Goal: Task Accomplishment & Management: Use online tool/utility

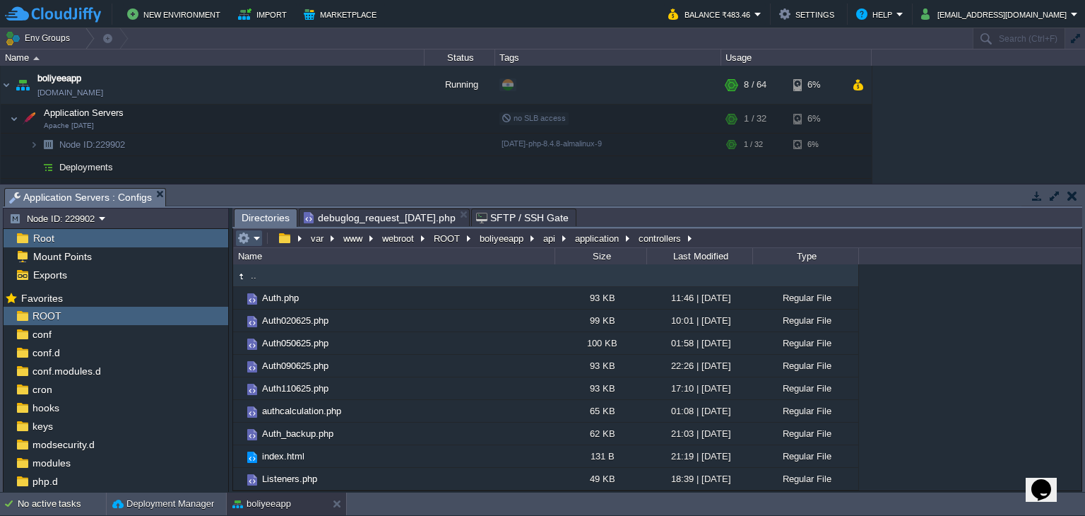
click at [246, 242] on button "button" at bounding box center [243, 238] width 13 height 13
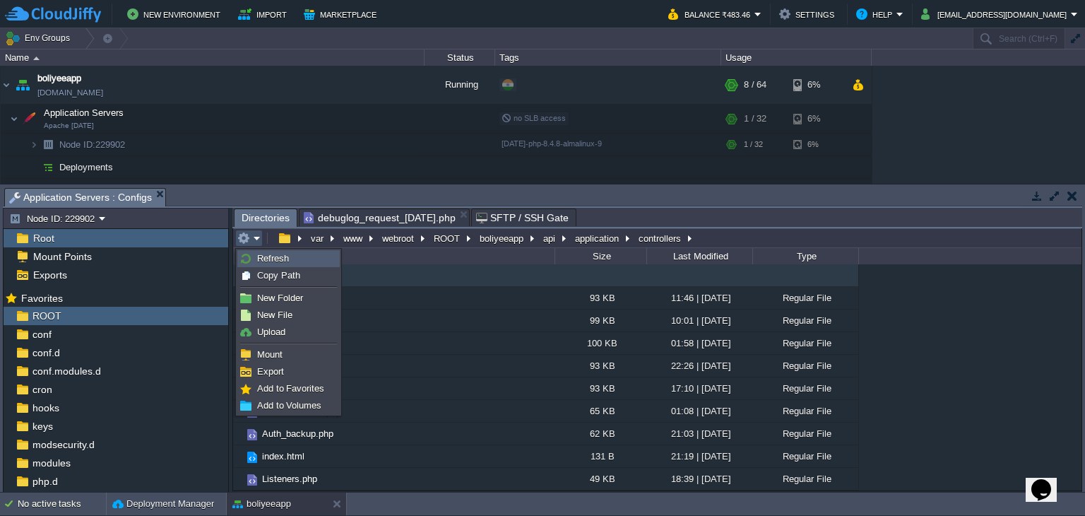
click at [254, 257] on link "Refresh" at bounding box center [288, 259] width 101 height 16
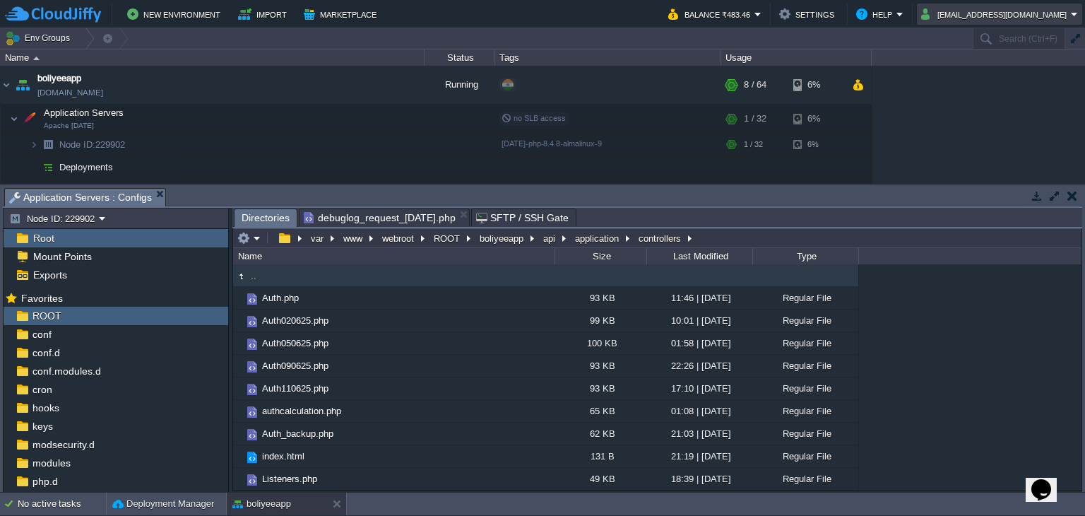
click at [1062, 16] on button "[EMAIL_ADDRESS][DOMAIN_NAME]" at bounding box center [996, 14] width 150 height 17
click at [1001, 73] on span "Sign out" at bounding box center [993, 74] width 34 height 11
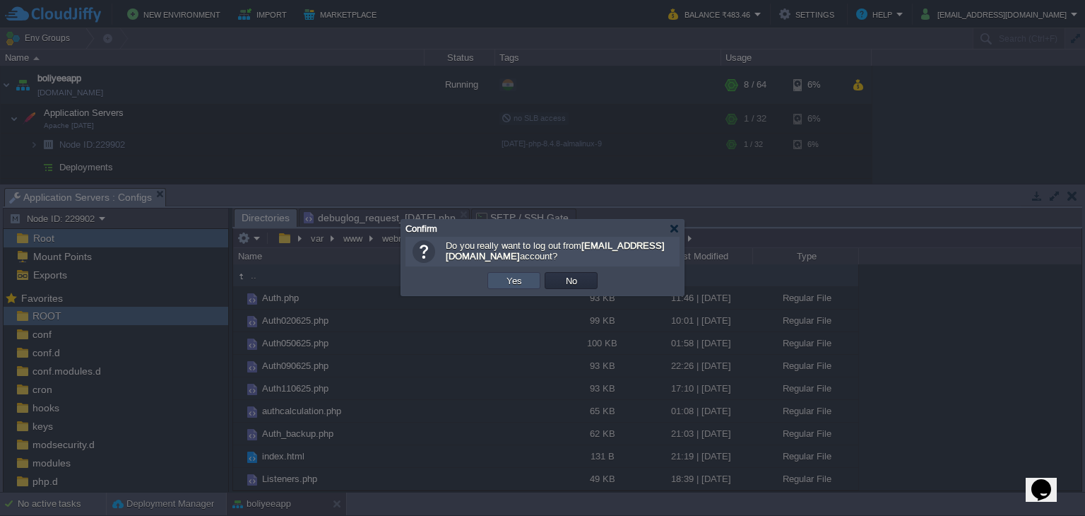
click at [506, 286] on button "Yes" at bounding box center [514, 280] width 24 height 13
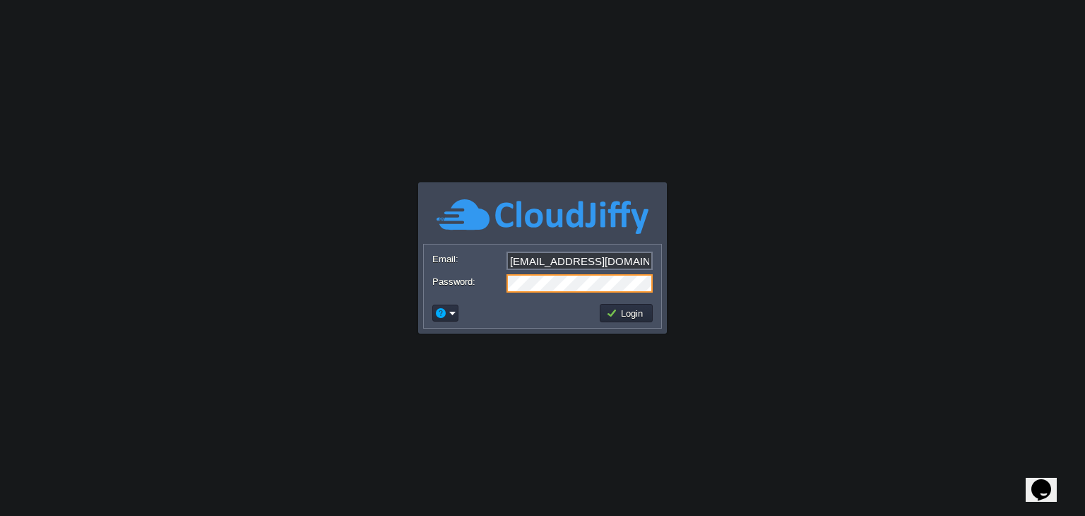
type input "[EMAIL_ADDRESS][DOMAIN_NAME]"
click at [632, 311] on button "Login" at bounding box center [626, 313] width 41 height 13
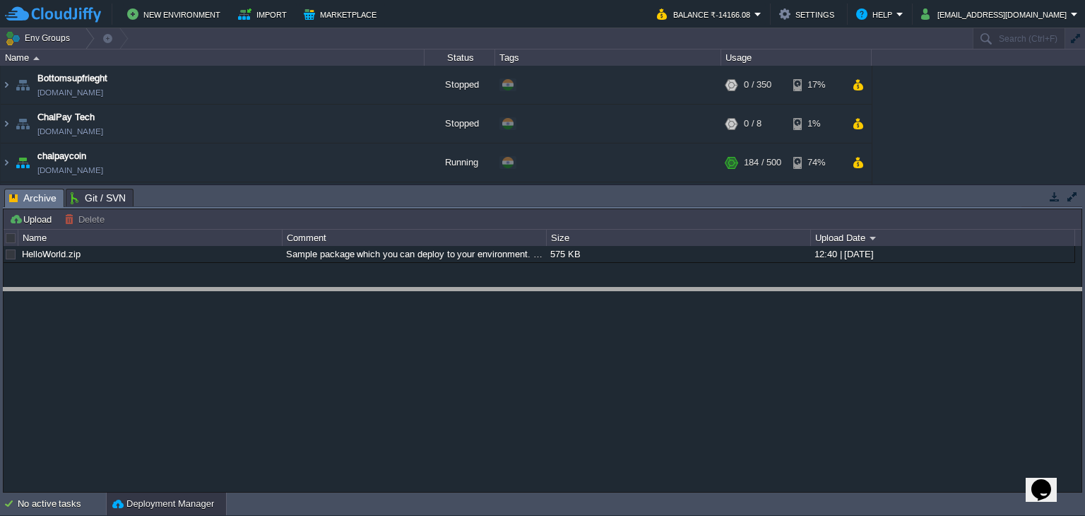
drag, startPoint x: 524, startPoint y: 193, endPoint x: 540, endPoint y: 326, distance: 133.8
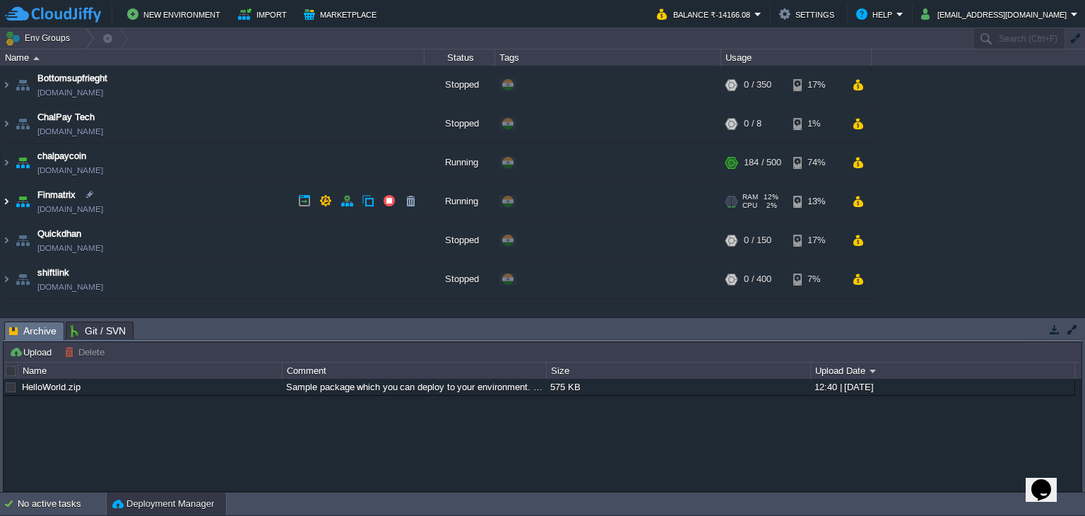
click at [3, 204] on img at bounding box center [6, 201] width 11 height 38
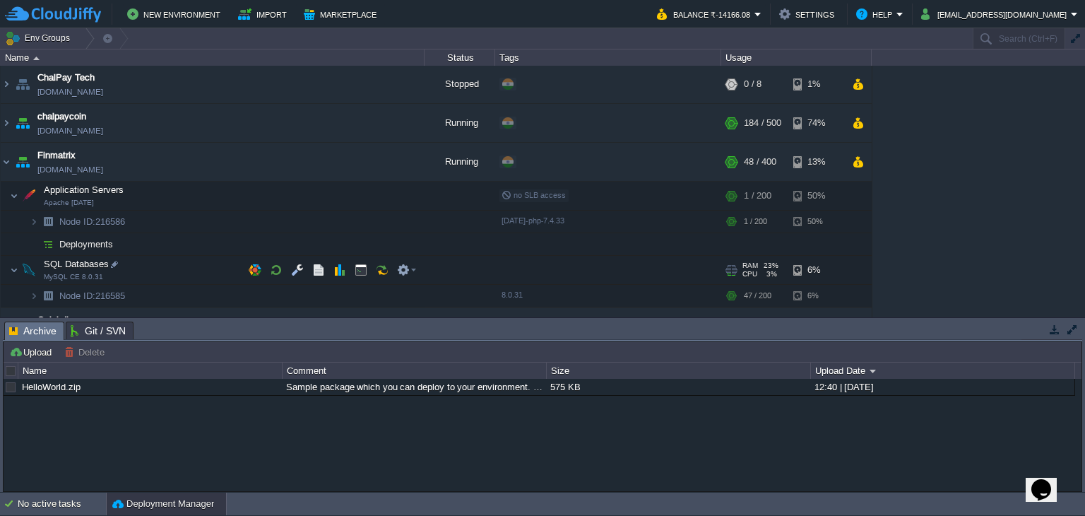
scroll to position [105, 0]
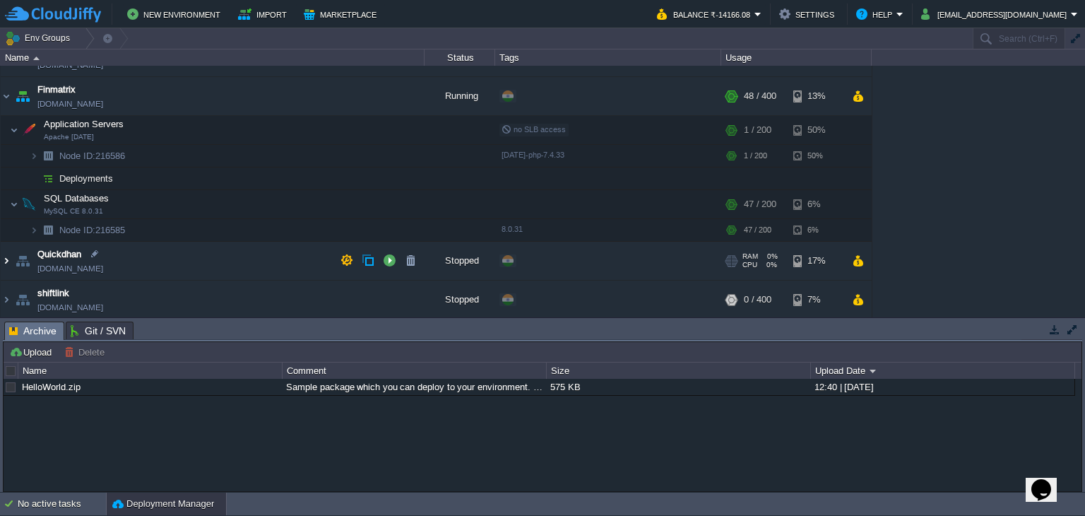
click at [8, 262] on img at bounding box center [6, 261] width 11 height 38
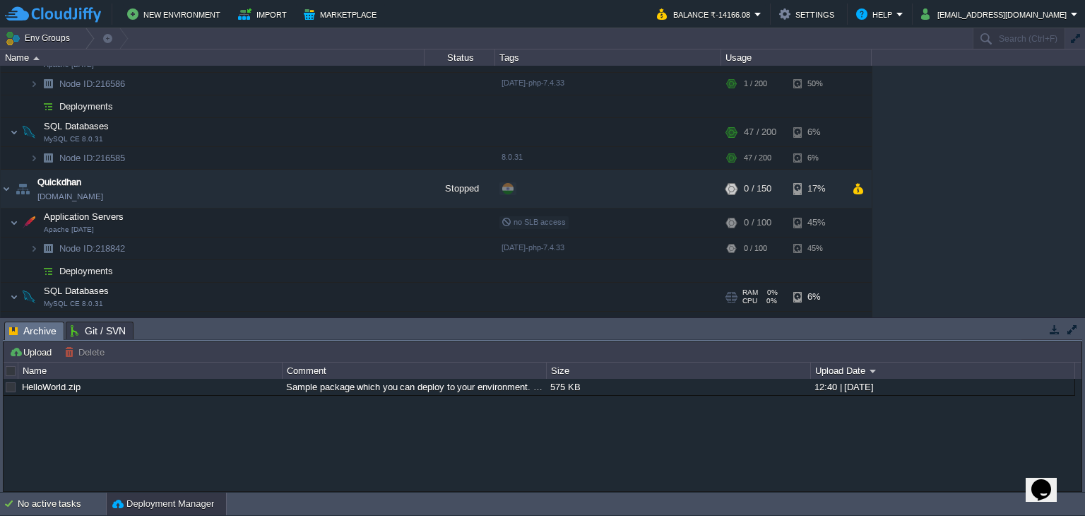
scroll to position [231, 0]
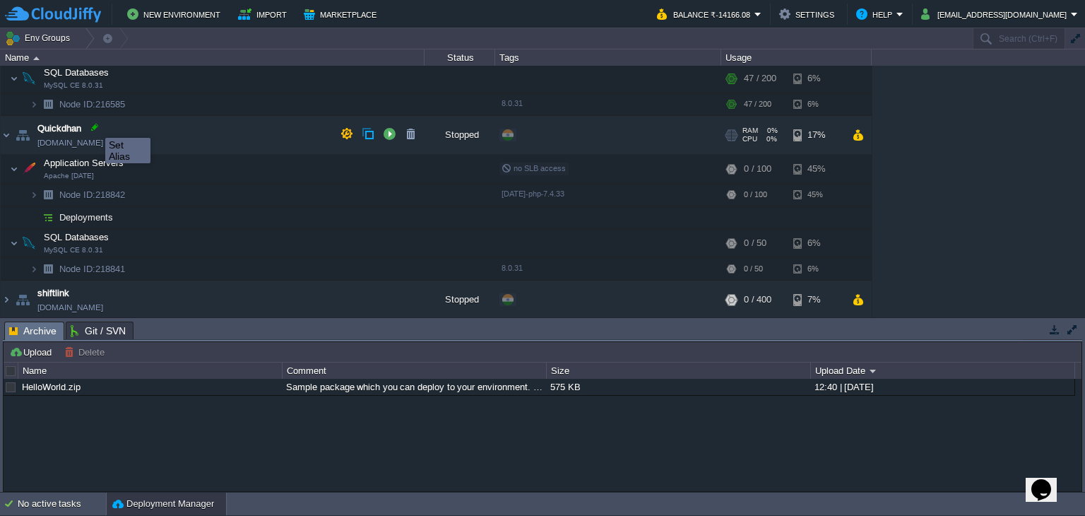
click at [95, 125] on div at bounding box center [94, 127] width 13 height 13
click at [93, 127] on div at bounding box center [94, 127] width 13 height 13
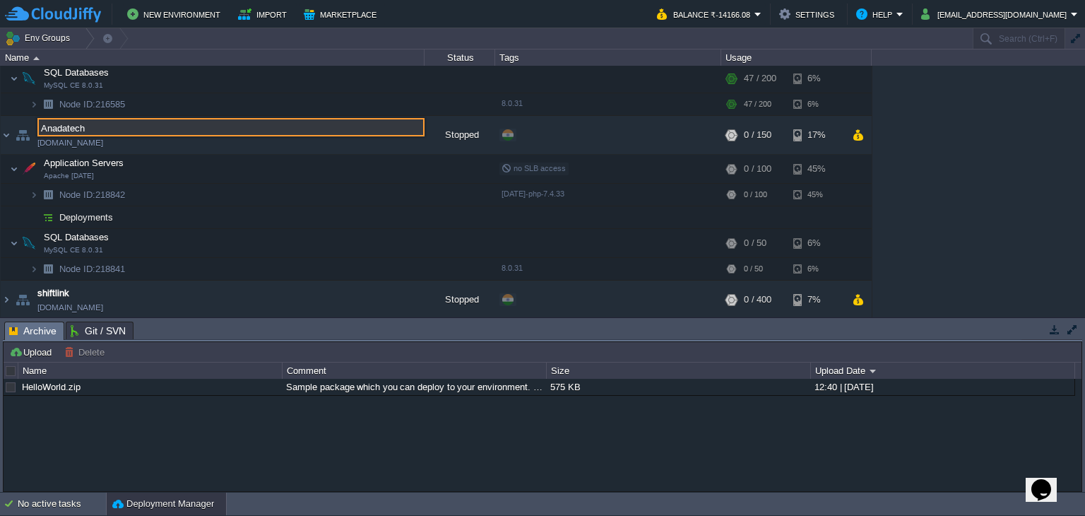
type input "Anadatech"
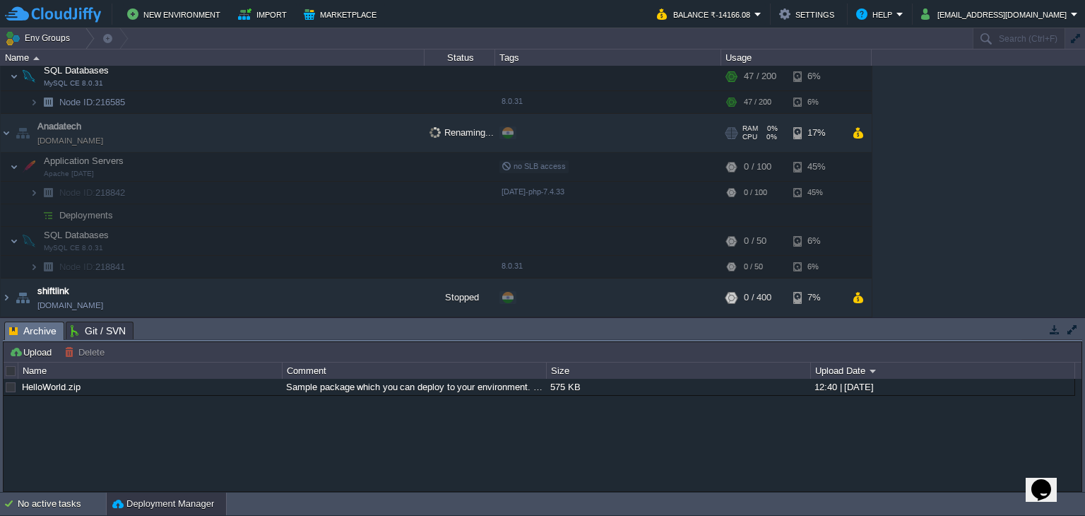
scroll to position [227, 0]
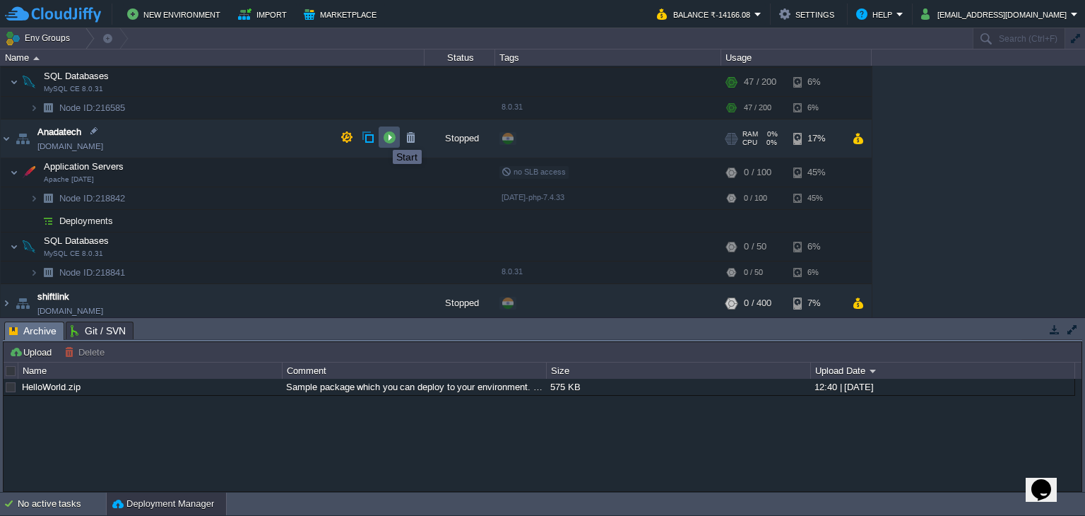
click at [393, 138] on button "button" at bounding box center [389, 137] width 13 height 13
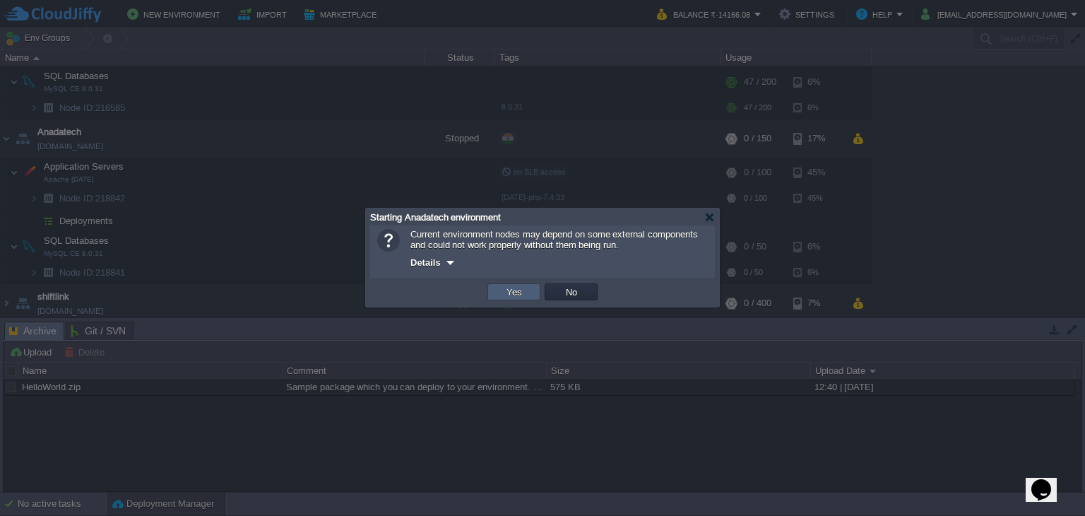
click at [520, 297] on button "Yes" at bounding box center [514, 291] width 24 height 13
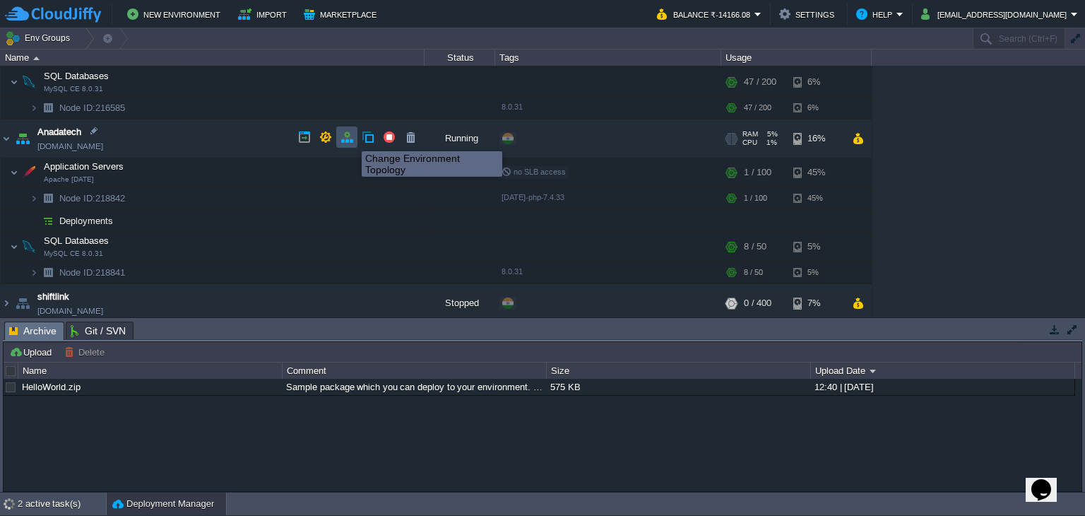
click at [346, 141] on button "button" at bounding box center [346, 137] width 13 height 13
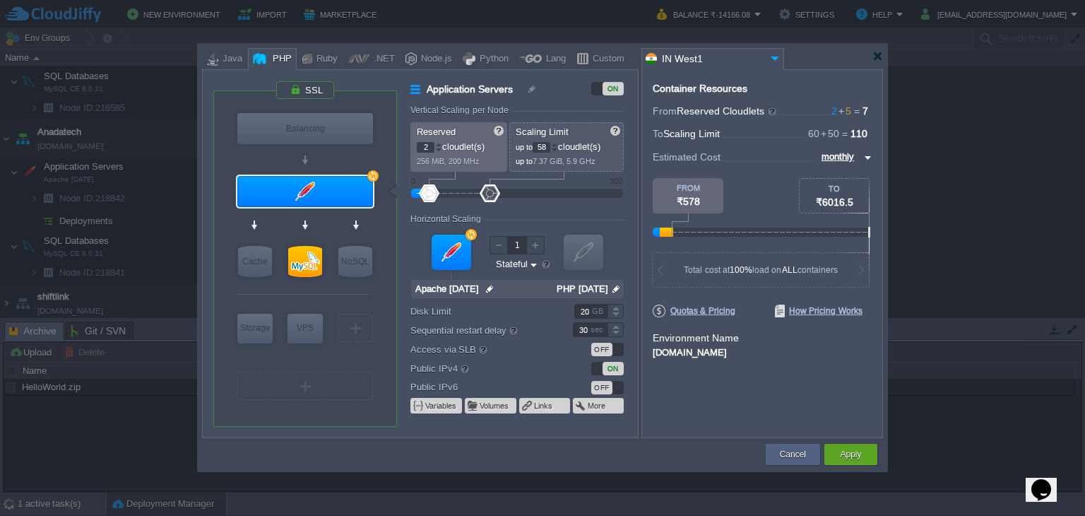
click at [558, 149] on div at bounding box center [554, 150] width 7 height 5
click at [558, 150] on div at bounding box center [554, 150] width 7 height 5
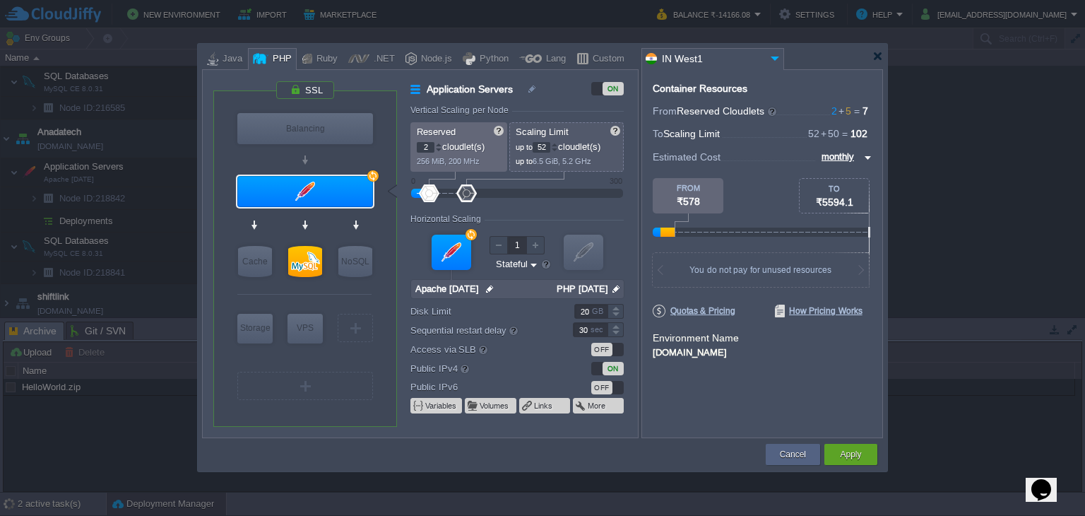
click at [558, 150] on div at bounding box center [554, 150] width 7 height 5
type input "32"
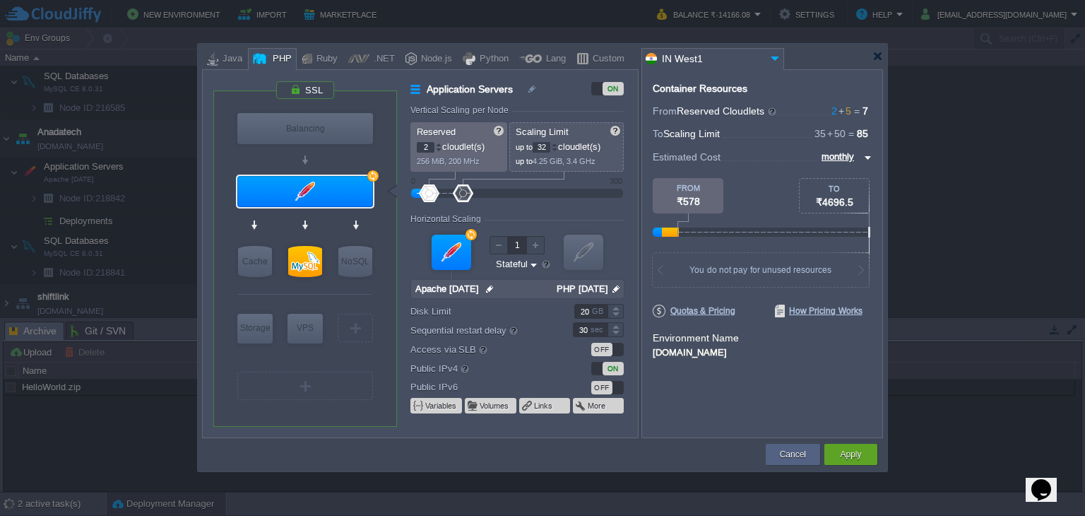
click at [558, 150] on div at bounding box center [554, 150] width 7 height 5
type input "MySQL CE 8.0.31"
click at [310, 263] on div at bounding box center [305, 261] width 34 height 31
type input "SQL Databases"
type input "5"
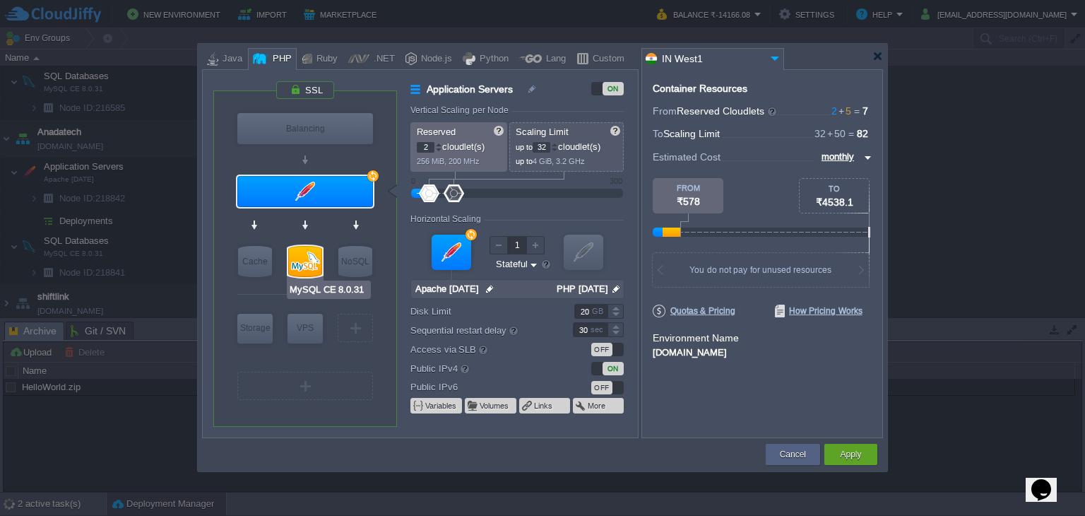
type input "50"
type input "MySQL CE 8.0.31"
type input "null"
type input "8.0.31"
type input "Stateless"
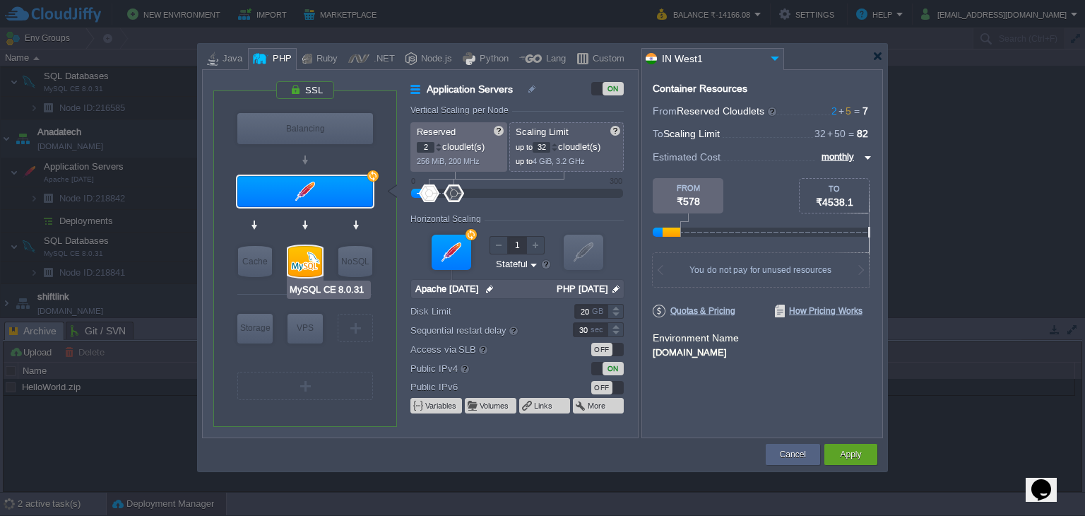
type input "50"
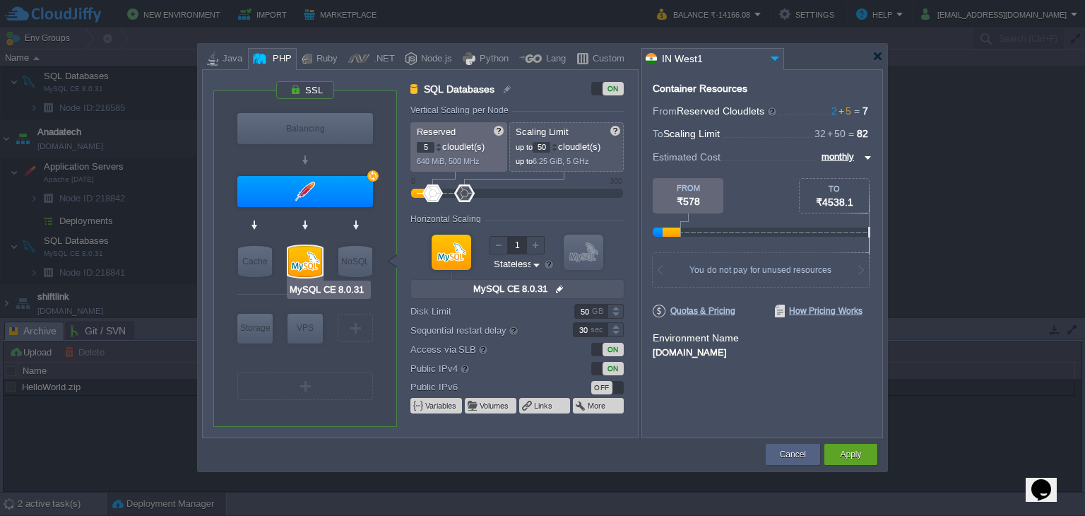
type input "Redis 7.2.4"
click at [557, 151] on div at bounding box center [554, 150] width 7 height 5
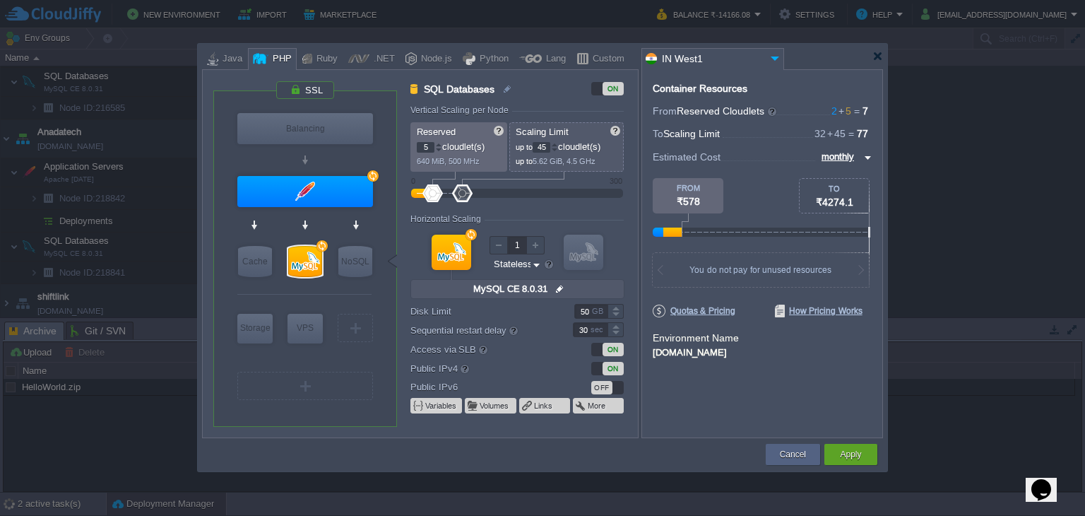
click at [557, 151] on div at bounding box center [554, 150] width 7 height 5
click at [558, 151] on div at bounding box center [554, 150] width 7 height 5
click at [558, 152] on div "39" at bounding box center [545, 147] width 25 height 11
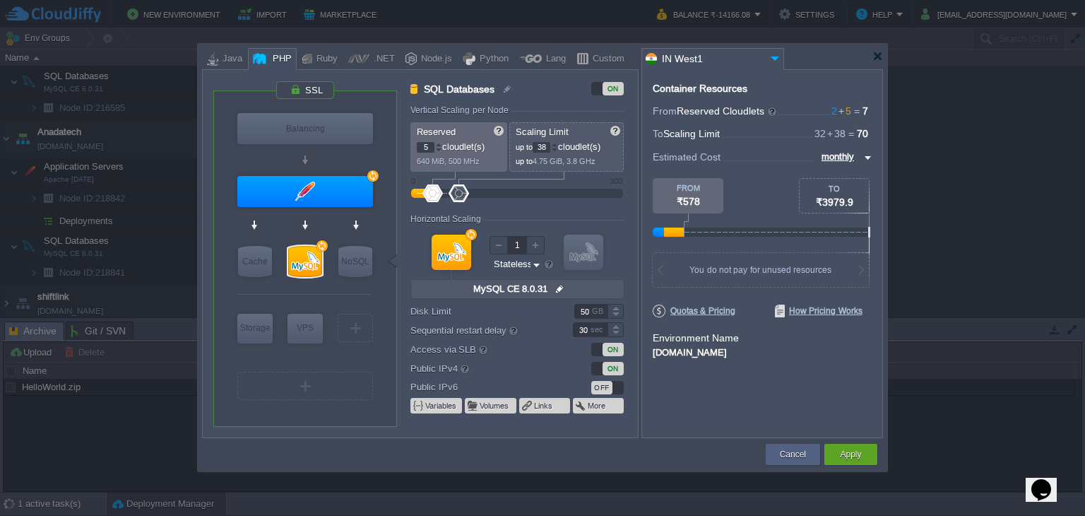
click at [558, 150] on div at bounding box center [554, 150] width 7 height 5
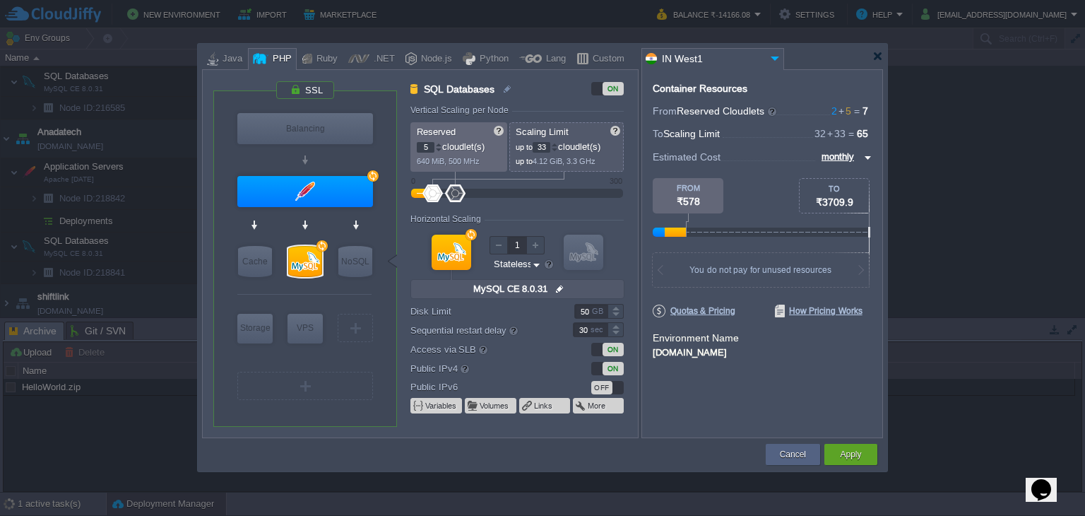
click at [558, 150] on div at bounding box center [554, 150] width 7 height 5
click at [562, 143] on p "up to 31 cloudlet(s)" at bounding box center [567, 145] width 103 height 15
type input "32"
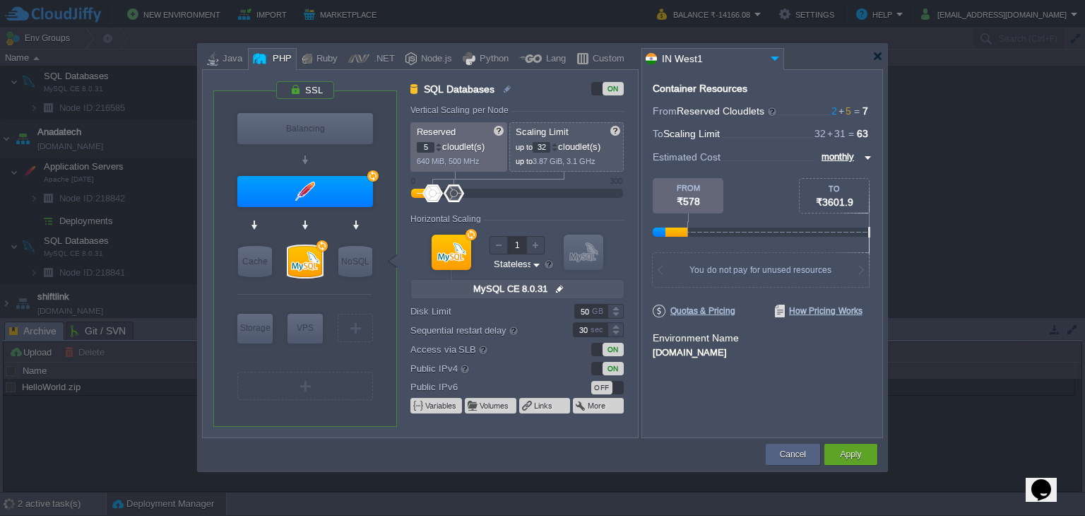
click at [558, 142] on div at bounding box center [554, 144] width 7 height 5
type input "4"
click at [440, 150] on div at bounding box center [438, 150] width 7 height 5
click at [615, 315] on div at bounding box center [615, 314] width 16 height 7
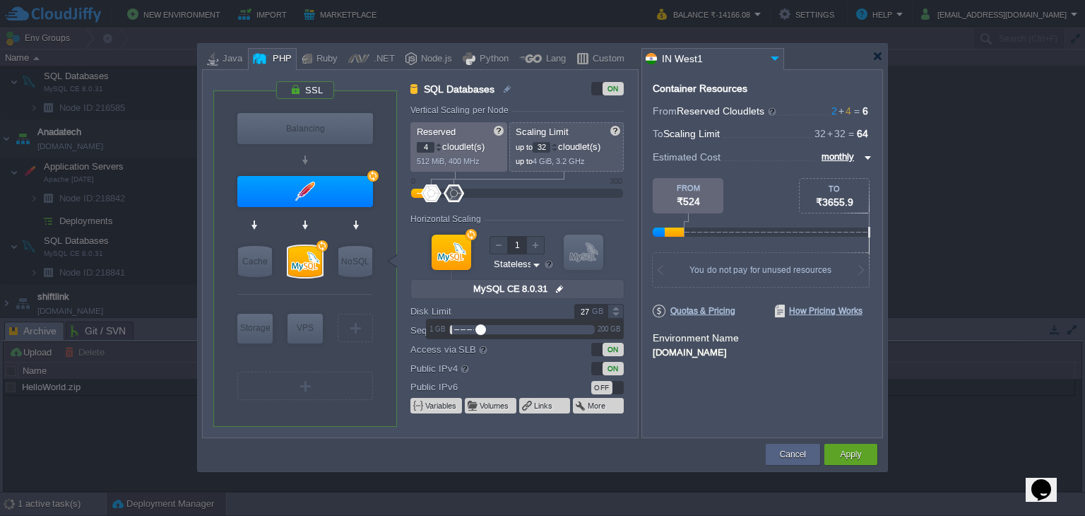
click at [615, 315] on div at bounding box center [615, 314] width 16 height 7
click at [615, 316] on div at bounding box center [615, 314] width 16 height 7
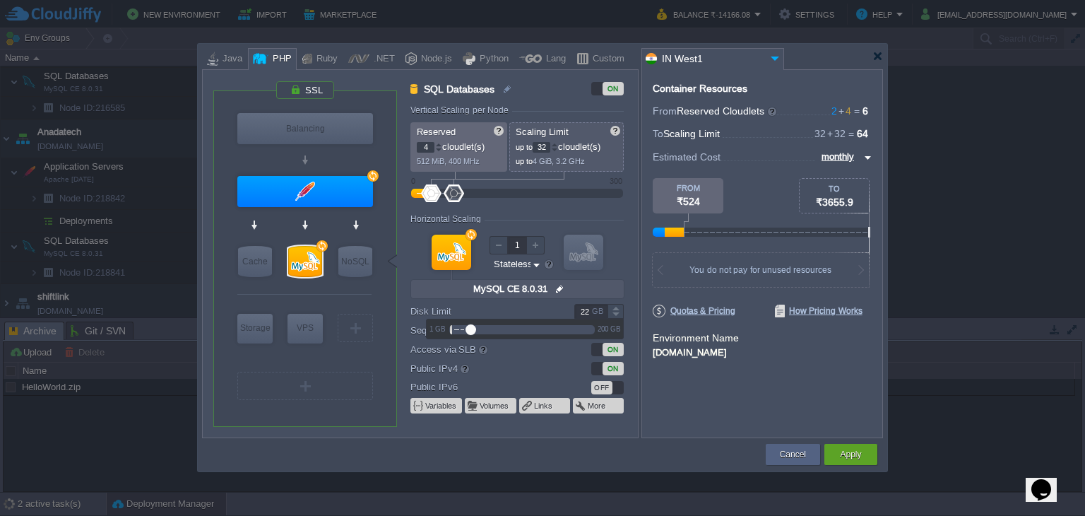
click at [615, 316] on div at bounding box center [615, 314] width 16 height 7
type input "20"
click at [615, 316] on div at bounding box center [615, 314] width 16 height 7
type input "Redis 7.2.4"
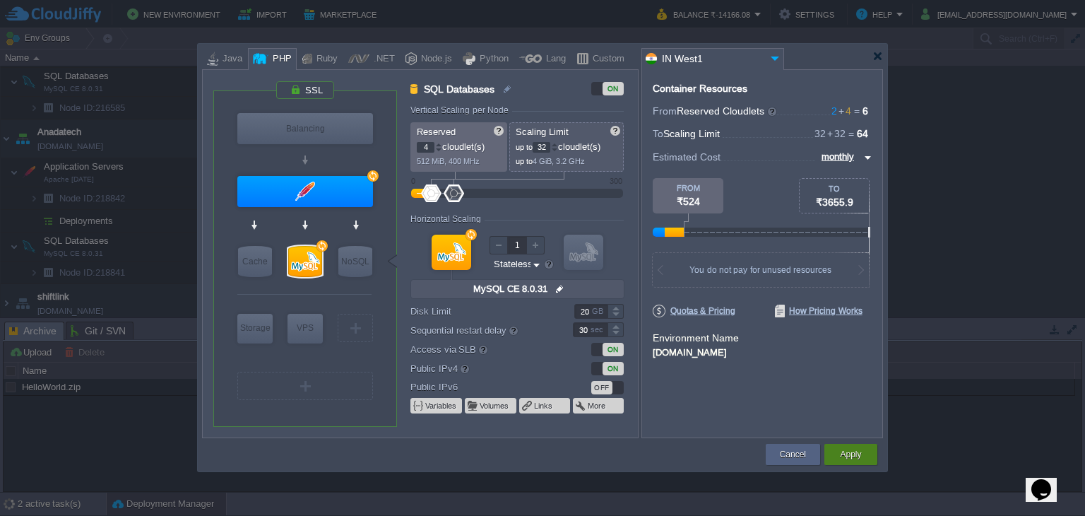
click at [836, 450] on div "Apply" at bounding box center [851, 454] width 32 height 21
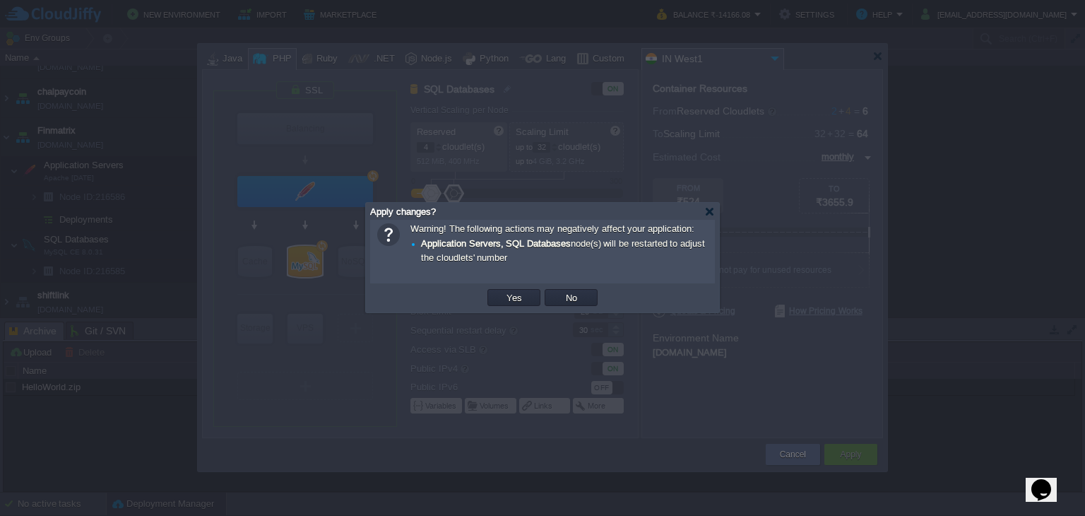
scroll to position [105, 0]
click at [503, 295] on button "Yes" at bounding box center [514, 297] width 24 height 13
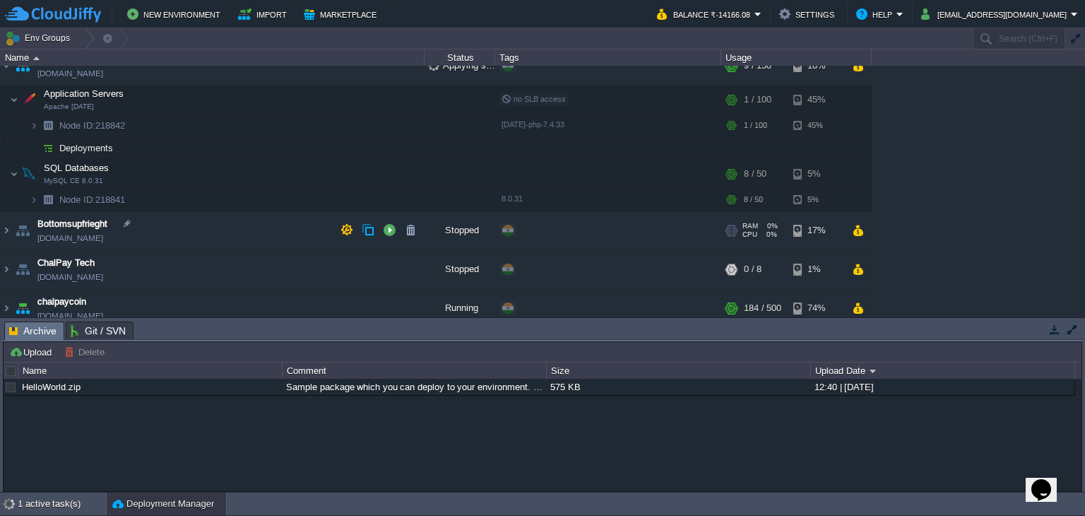
scroll to position [0, 0]
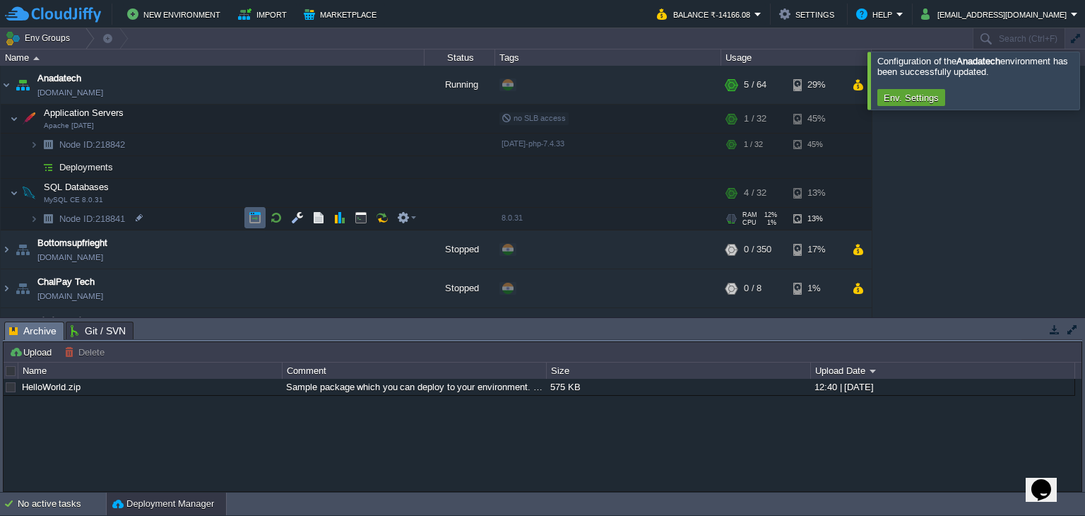
click at [257, 225] on td at bounding box center [254, 217] width 21 height 21
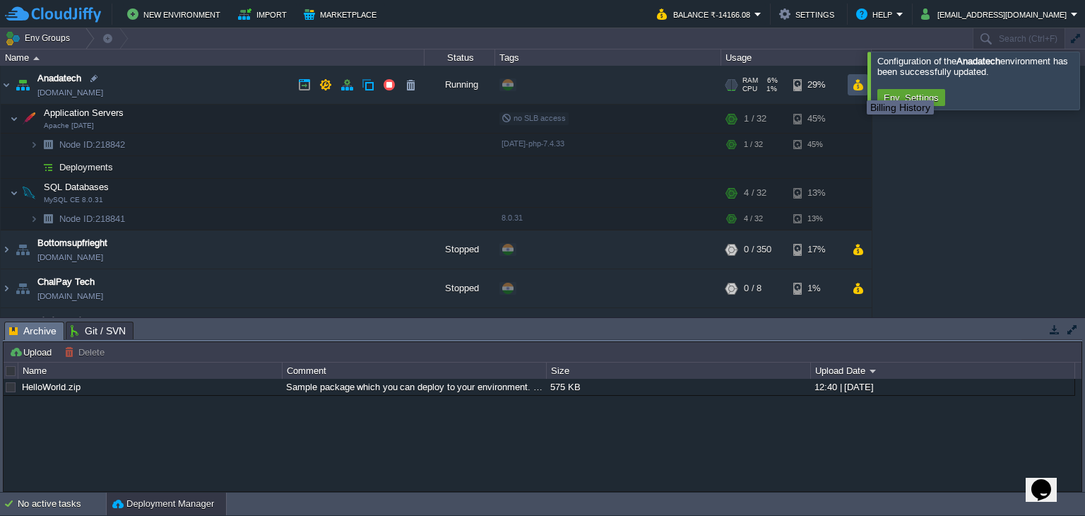
click at [856, 88] on button "button" at bounding box center [858, 84] width 12 height 13
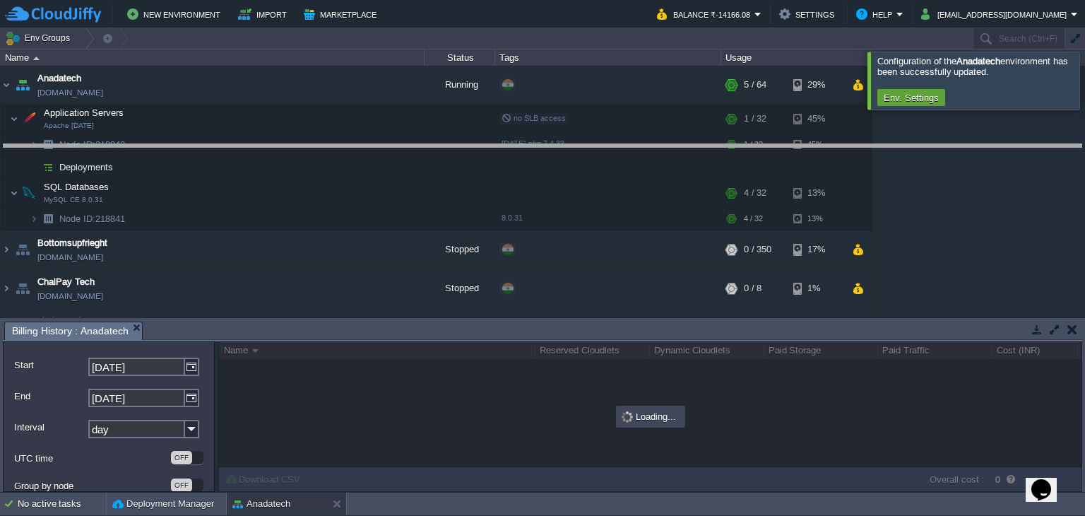
drag, startPoint x: 761, startPoint y: 331, endPoint x: 752, endPoint y: 152, distance: 178.9
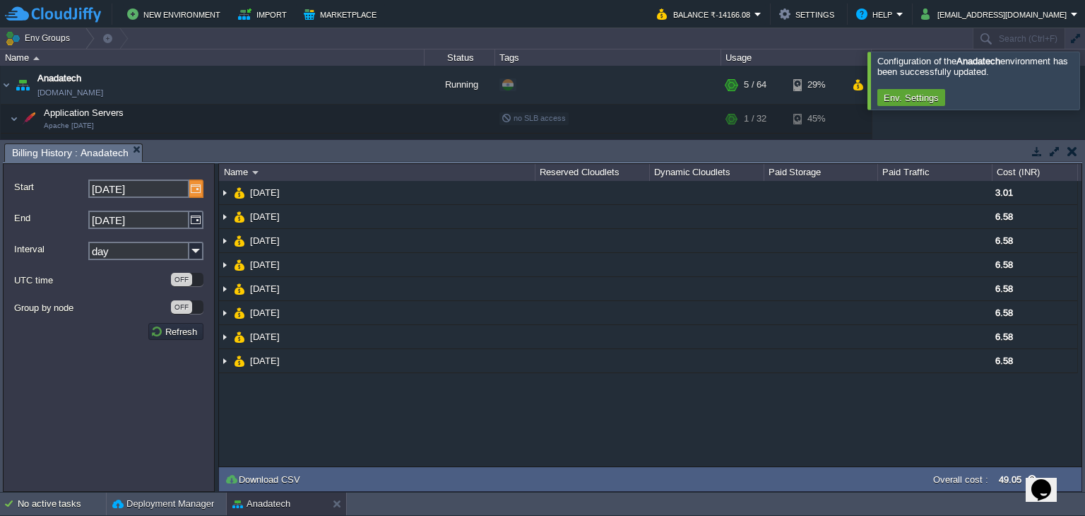
click at [194, 189] on img at bounding box center [196, 188] width 14 height 18
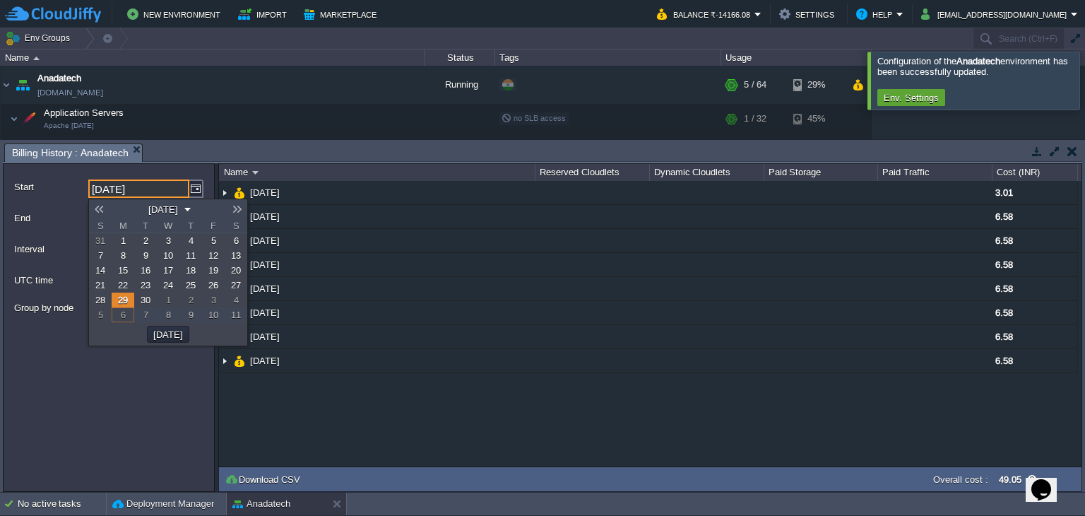
click at [99, 207] on link at bounding box center [99, 208] width 20 height 11
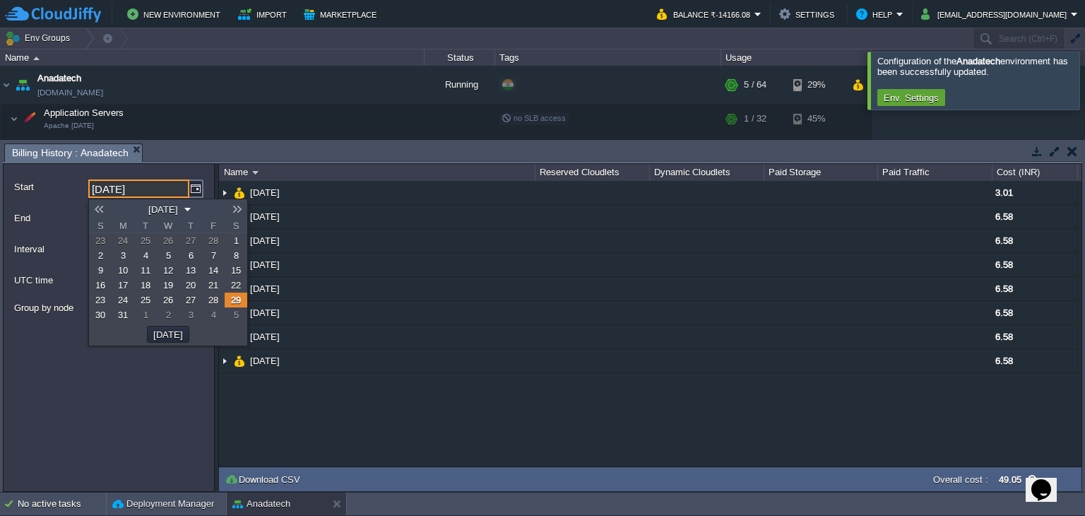
click at [99, 207] on link at bounding box center [99, 208] width 20 height 11
click at [170, 241] on link "1" at bounding box center [168, 240] width 23 height 15
type input "[DATE]"
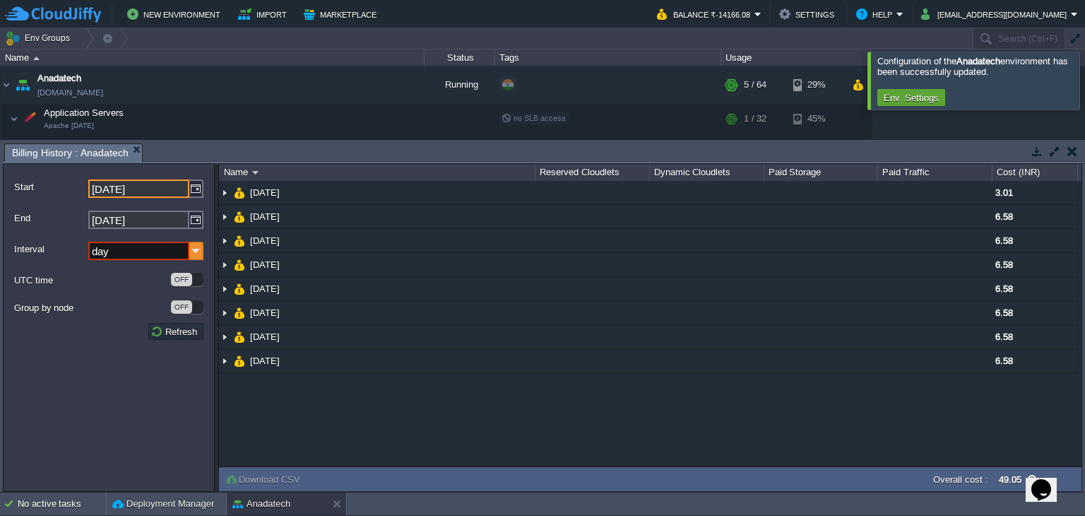
click at [198, 251] on img at bounding box center [196, 251] width 14 height 18
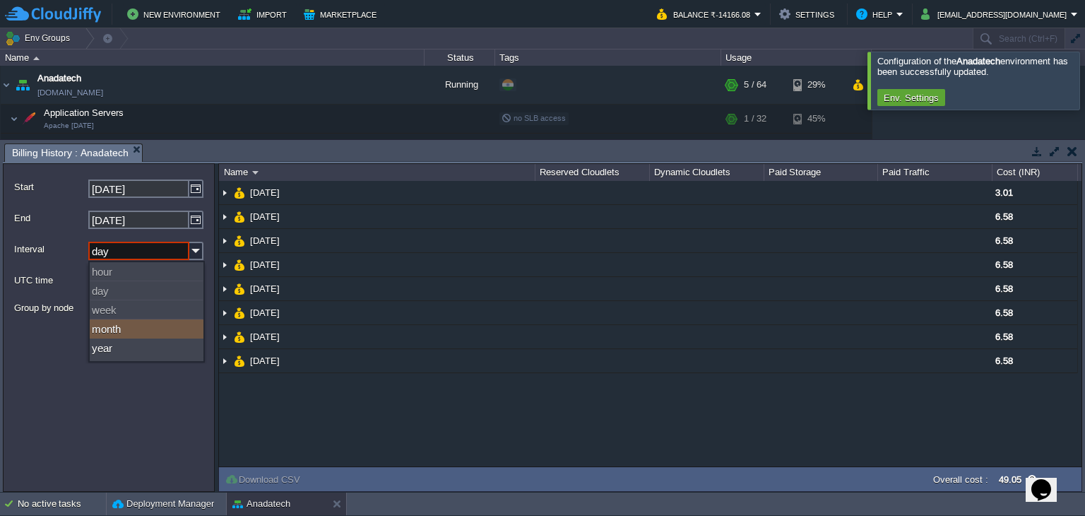
click at [163, 333] on div "month" at bounding box center [147, 328] width 114 height 19
type input "month"
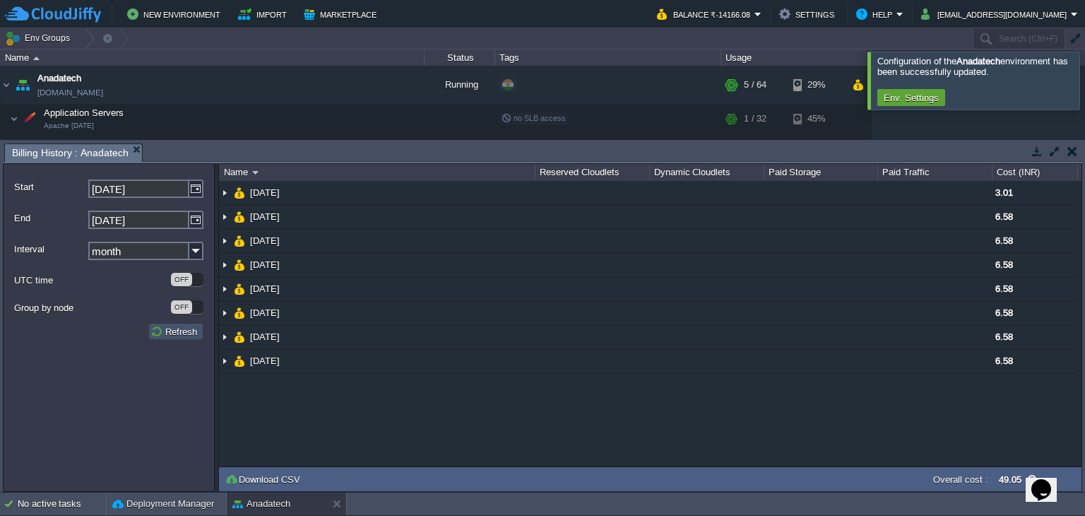
click at [182, 332] on button "Refresh" at bounding box center [175, 331] width 51 height 13
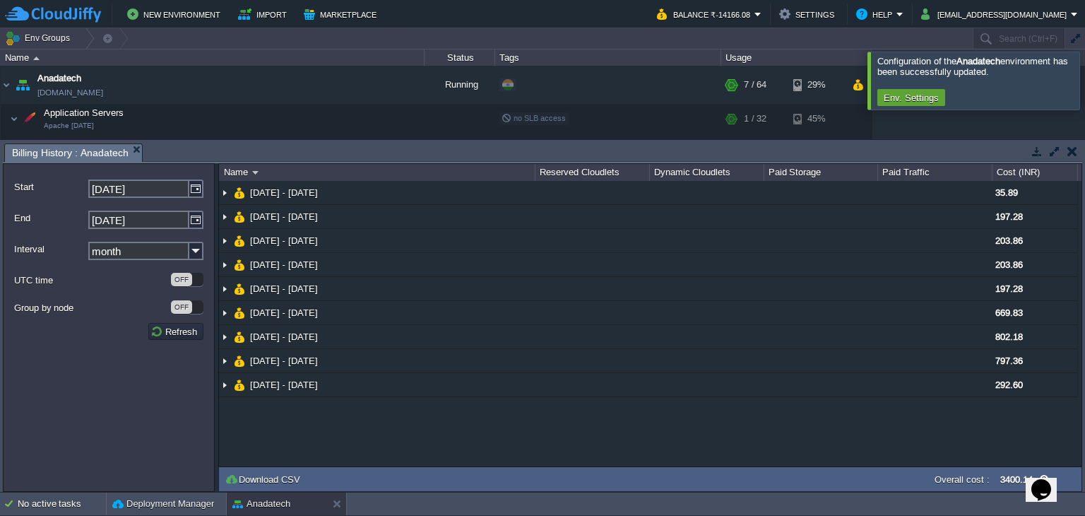
click at [1076, 151] on button "button" at bounding box center [1072, 151] width 10 height 13
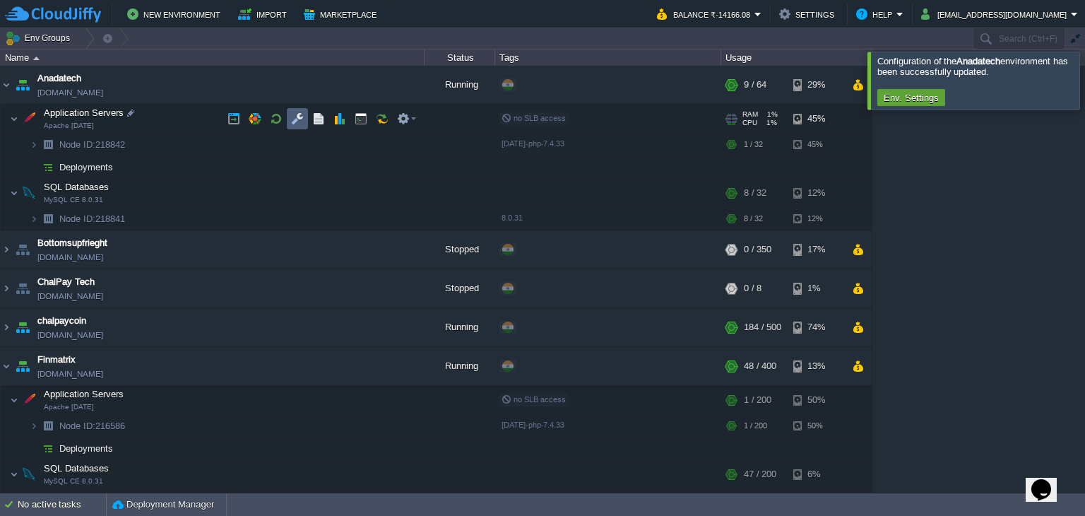
click at [296, 117] on button "button" at bounding box center [297, 118] width 13 height 13
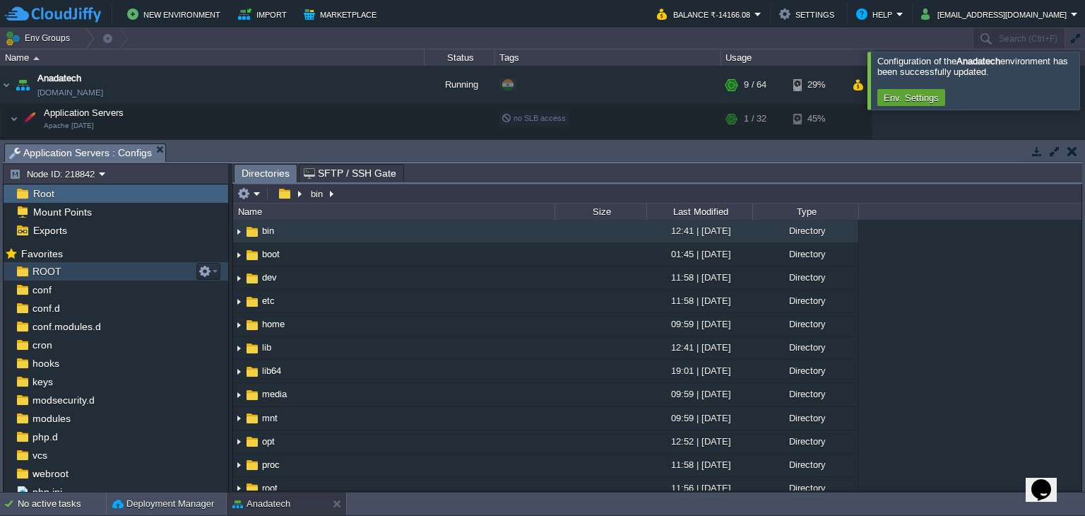
click at [65, 275] on div "ROOT" at bounding box center [116, 271] width 225 height 18
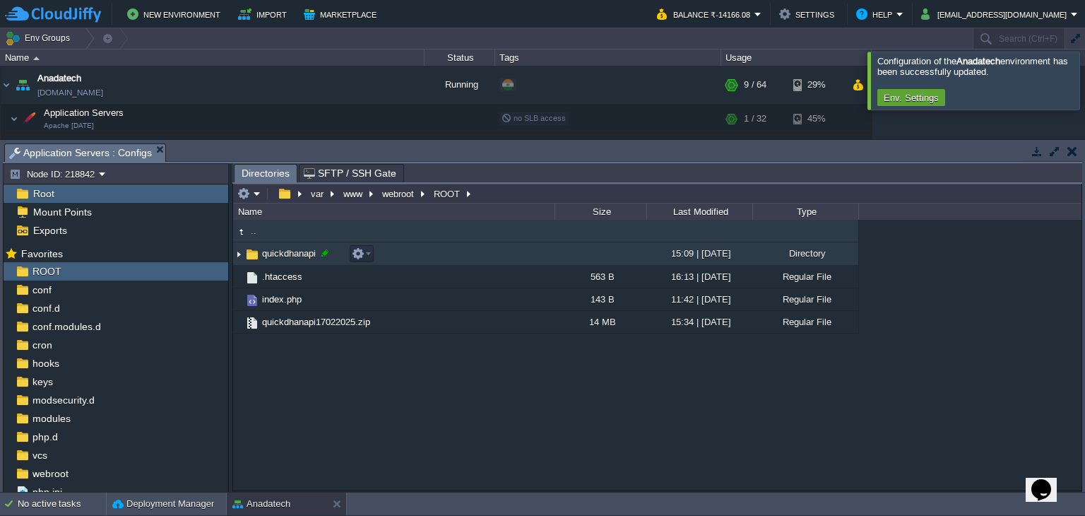
click at [326, 256] on div at bounding box center [325, 253] width 13 height 13
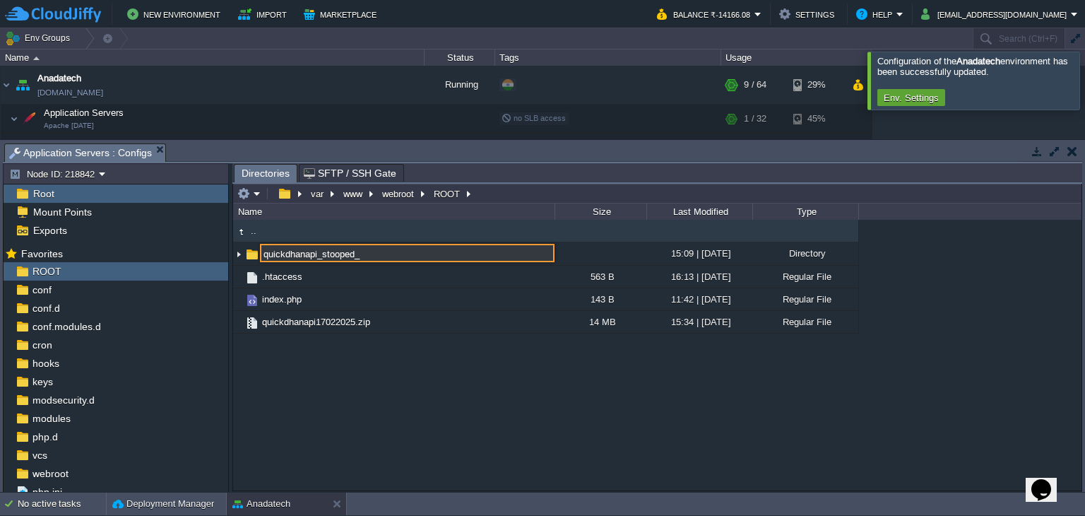
type input "quickdhanapi_stooped_"
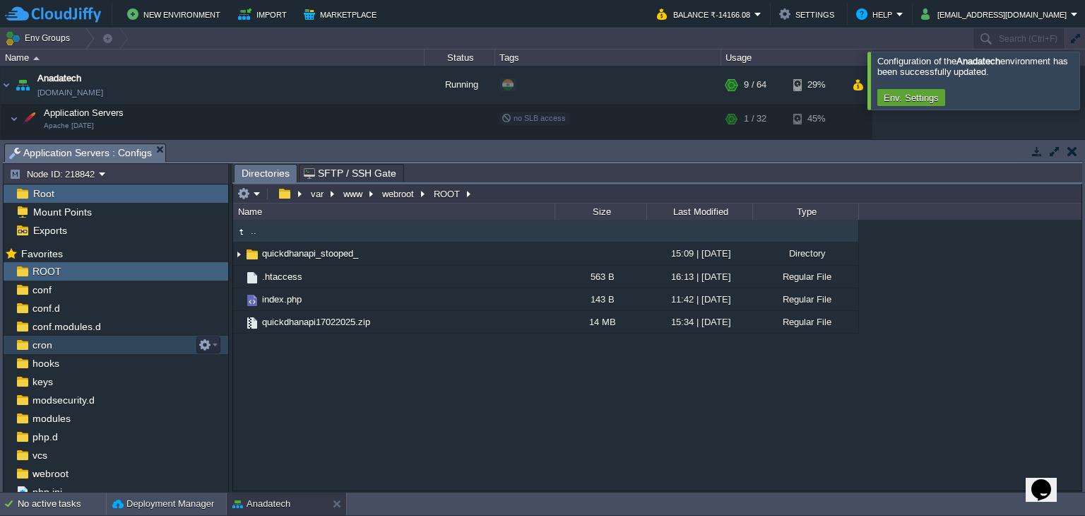
click at [58, 350] on div "cron" at bounding box center [116, 345] width 225 height 18
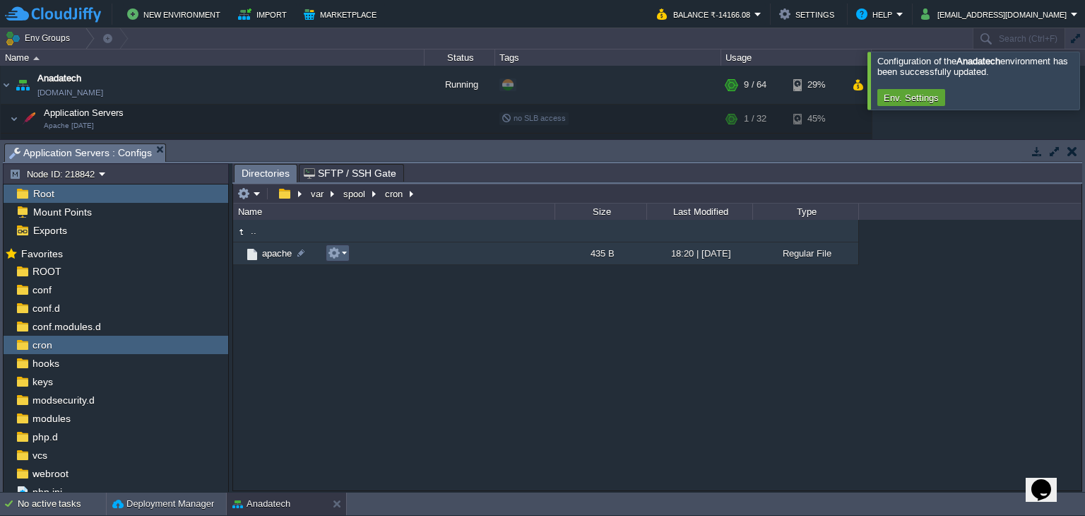
click at [343, 256] on em at bounding box center [337, 253] width 19 height 13
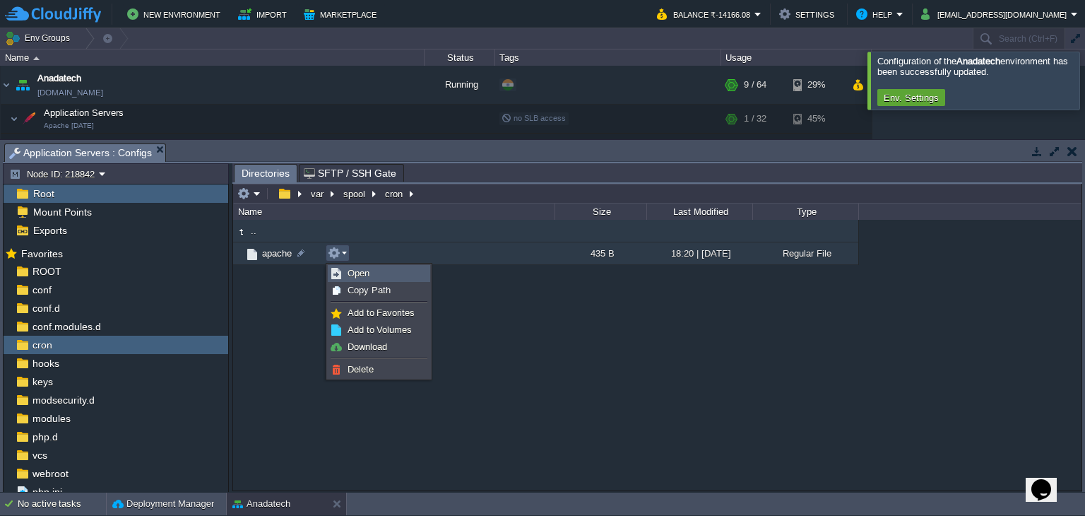
click at [352, 275] on span "Open" at bounding box center [359, 273] width 22 height 11
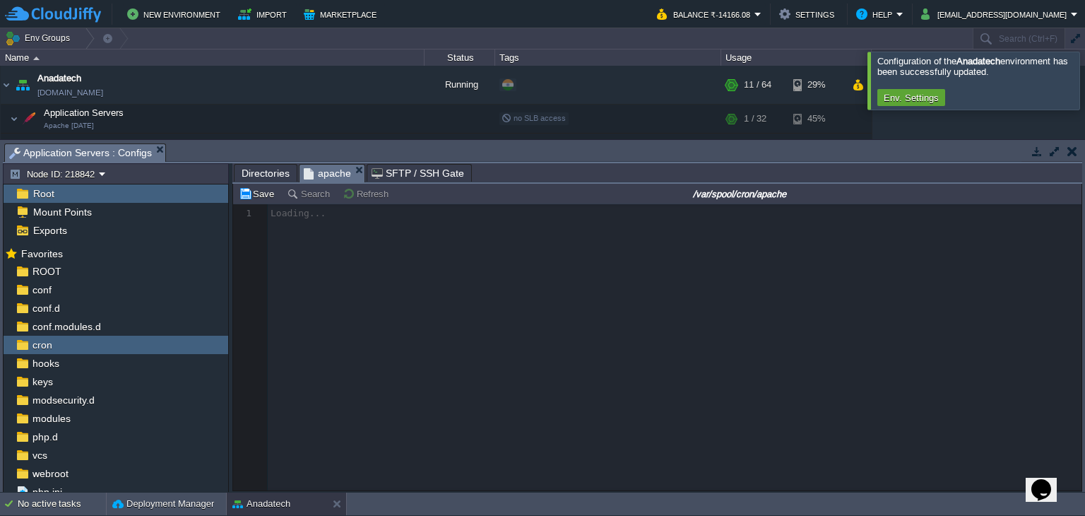
scroll to position [4, 0]
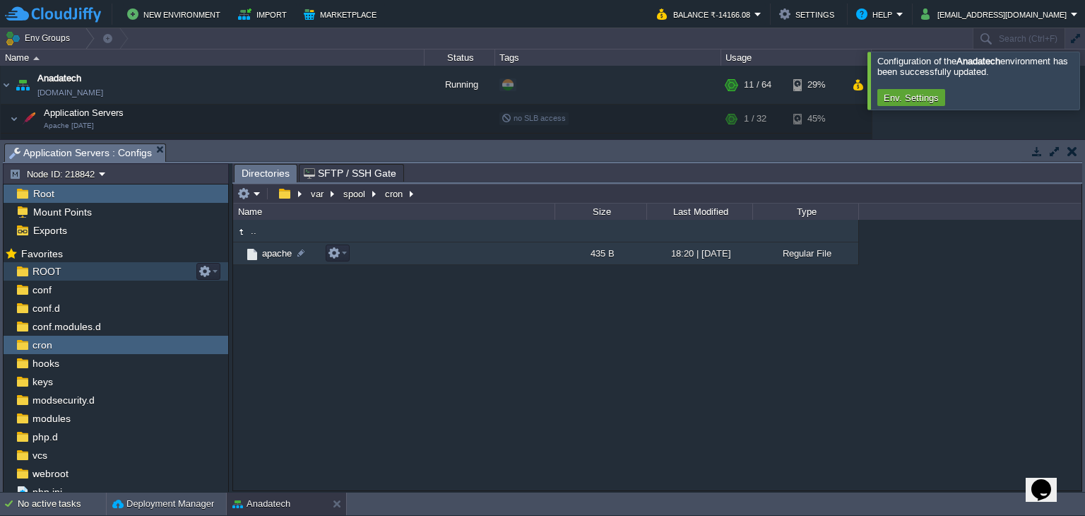
click at [76, 275] on div "ROOT" at bounding box center [116, 271] width 225 height 18
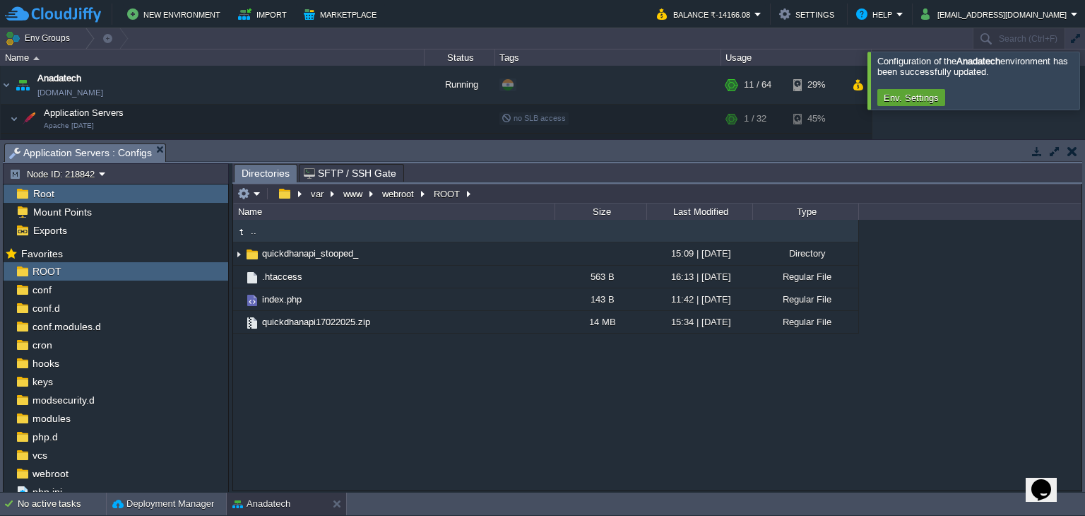
click at [1084, 76] on div at bounding box center [1102, 80] width 0 height 57
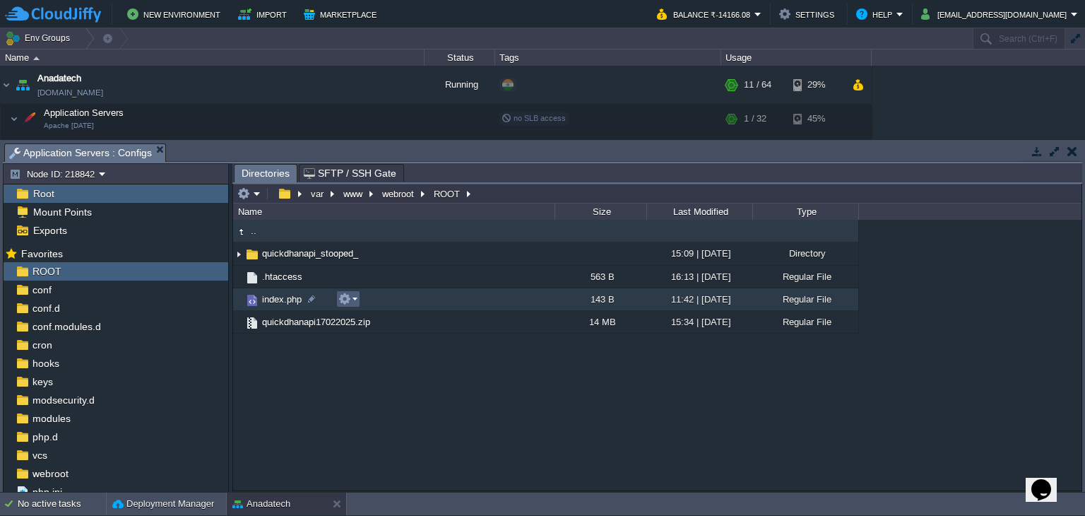
click at [352, 301] on em at bounding box center [347, 298] width 19 height 13
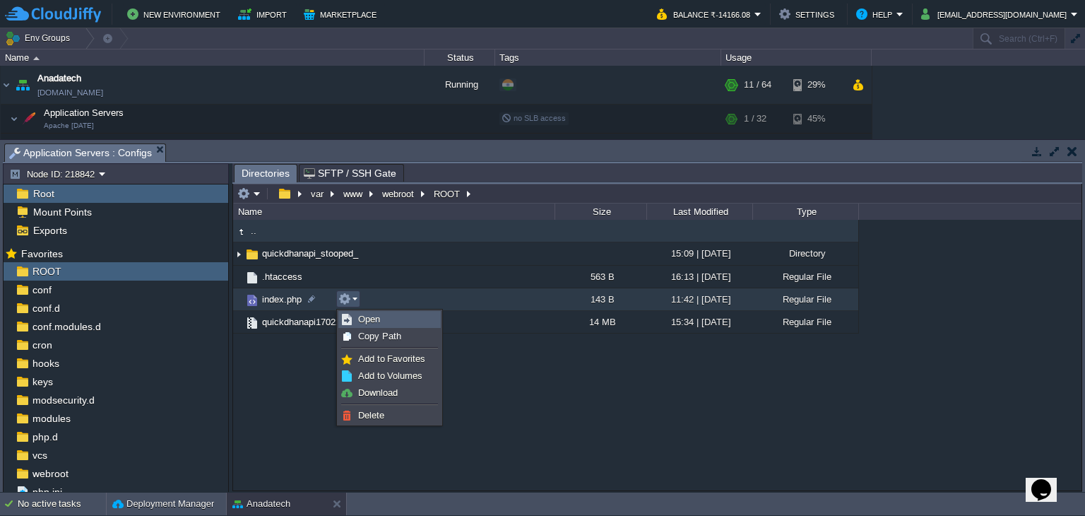
click at [364, 314] on span "Open" at bounding box center [369, 319] width 22 height 11
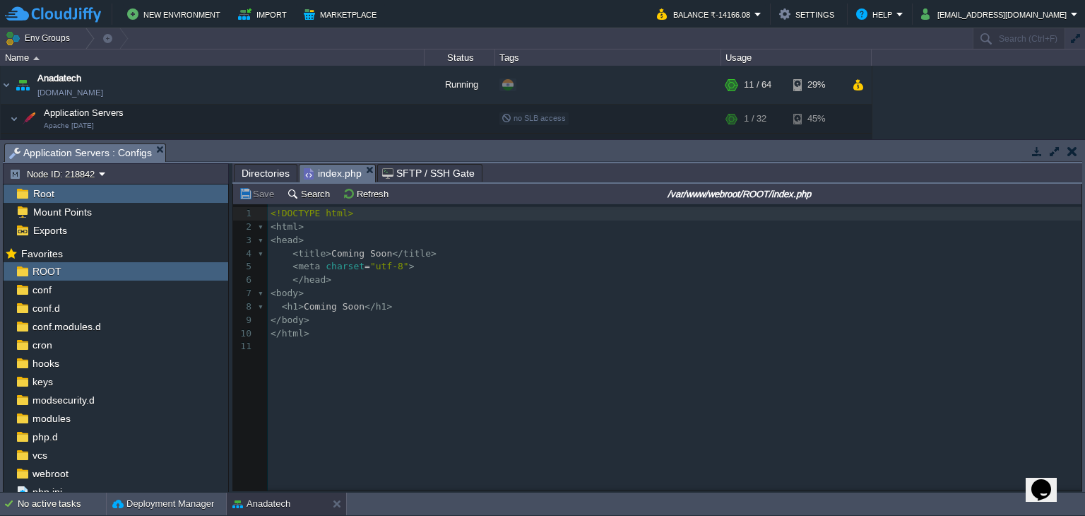
click at [273, 169] on span "Directories" at bounding box center [266, 173] width 48 height 17
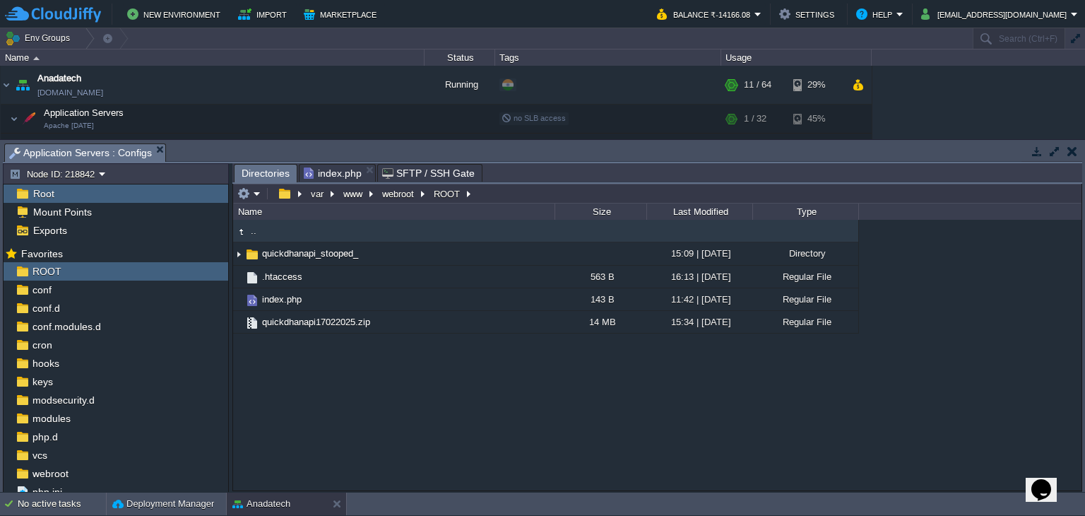
click at [356, 405] on div ".. quickdhanapi_stooped_ 15:09 | [DATE] Directory .htaccess 563 B 16:13 | [DATE…" at bounding box center [657, 355] width 848 height 271
click at [427, 420] on div ".. quickdhanapi_stooped_ 15:09 | [DATE] Directory .htaccess 563 B 16:13 | [DATE…" at bounding box center [657, 355] width 848 height 271
